Goal: Browse casually

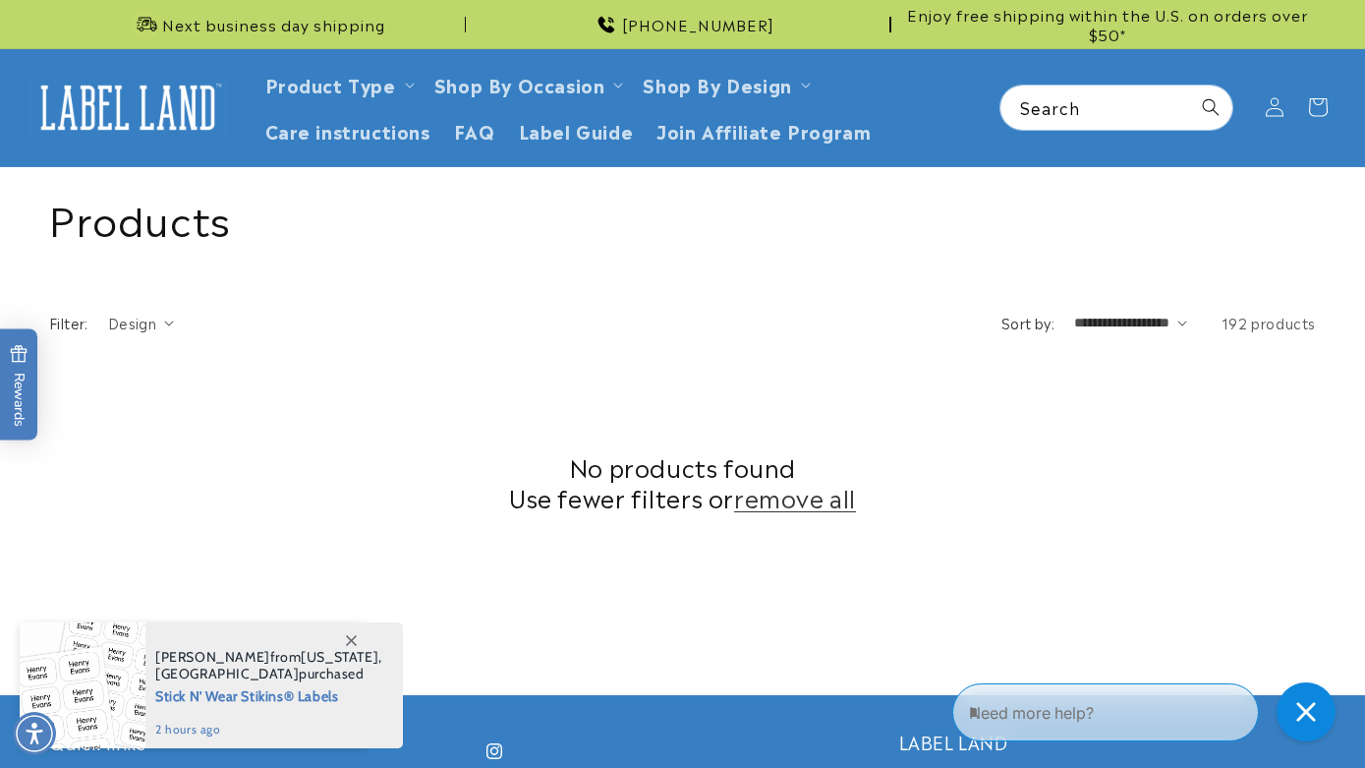
scroll to position [706, 0]
